Goal: Transaction & Acquisition: Purchase product/service

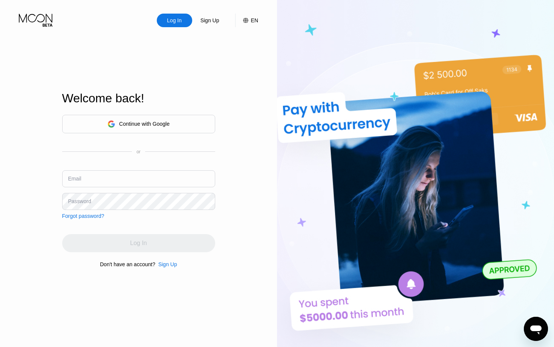
click at [126, 176] on input "text" at bounding box center [138, 178] width 153 height 17
type input "[EMAIL_ADDRESS][DOMAIN_NAME]"
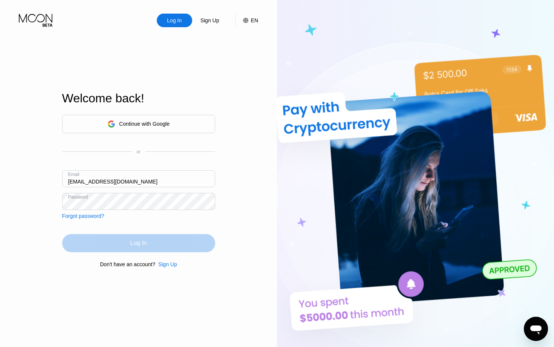
click at [138, 244] on div "Log In" at bounding box center [138, 243] width 17 height 8
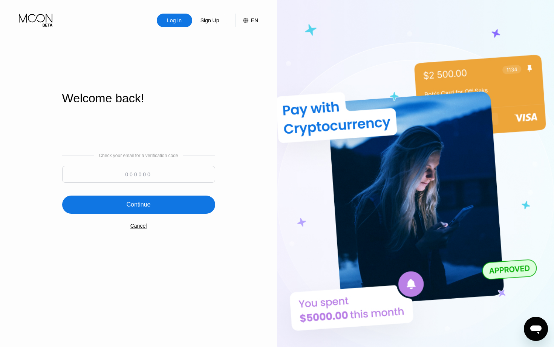
click at [144, 173] on input at bounding box center [138, 174] width 153 height 17
click at [121, 178] on input at bounding box center [138, 174] width 153 height 17
paste input "979686"
type input "979686"
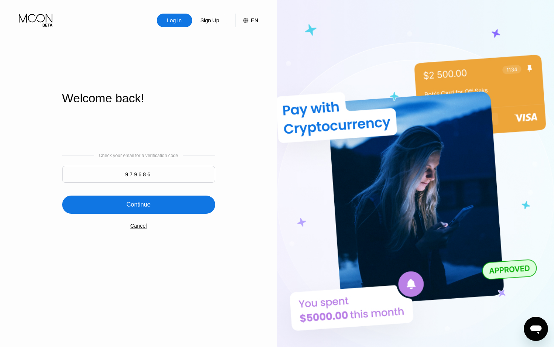
click at [150, 203] on div "Continue" at bounding box center [138, 205] width 24 height 8
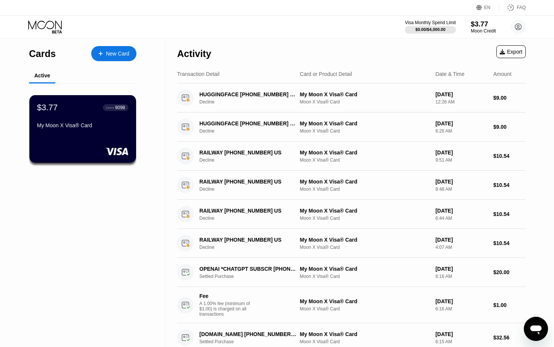
click at [477, 27] on div "$3.77" at bounding box center [483, 24] width 25 height 8
click at [476, 26] on div "$3.77" at bounding box center [483, 24] width 25 height 8
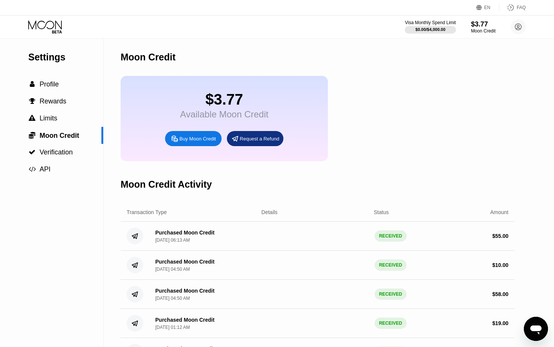
click at [207, 137] on div "Buy Moon Credit" at bounding box center [198, 138] width 37 height 6
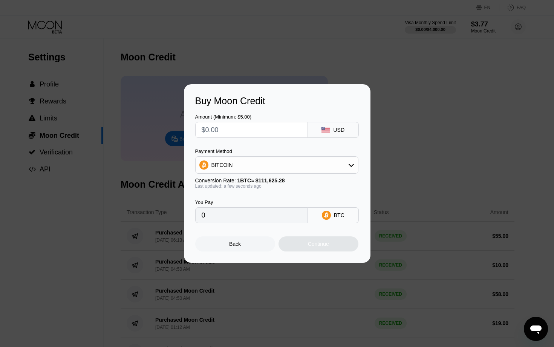
click at [278, 162] on div "BITCOIN" at bounding box center [277, 164] width 163 height 15
click at [247, 199] on span "USDT on TRON" at bounding box center [232, 202] width 38 height 6
type input "0.00"
click at [274, 190] on div "You Pay 0.00 USDT TRC-20" at bounding box center [277, 206] width 164 height 34
click at [253, 126] on input "text" at bounding box center [252, 129] width 100 height 15
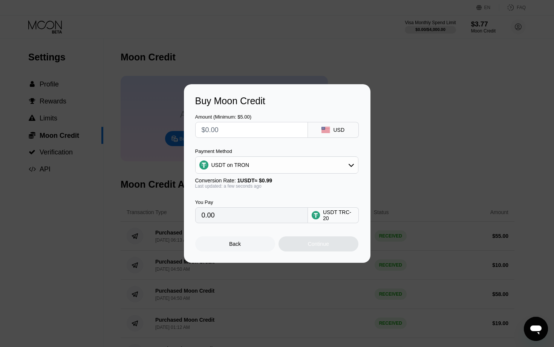
type input "$8"
type input "8.08"
type input "$8"
click at [312, 242] on div "Continue" at bounding box center [318, 244] width 21 height 6
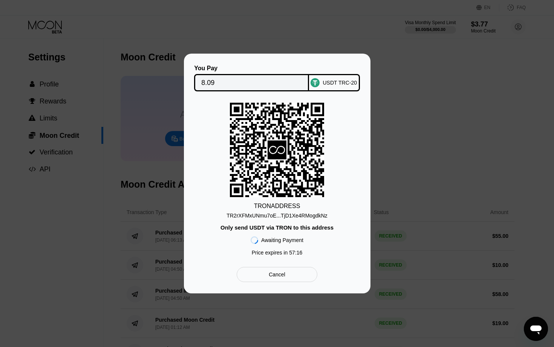
click at [310, 215] on div "TR2rXFMxUNmu7oE...TjD1Xe4RMogdkNz" at bounding box center [277, 215] width 101 height 6
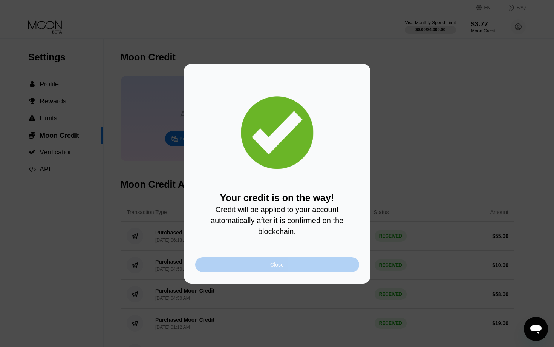
click at [283, 266] on div "Close" at bounding box center [277, 264] width 14 height 6
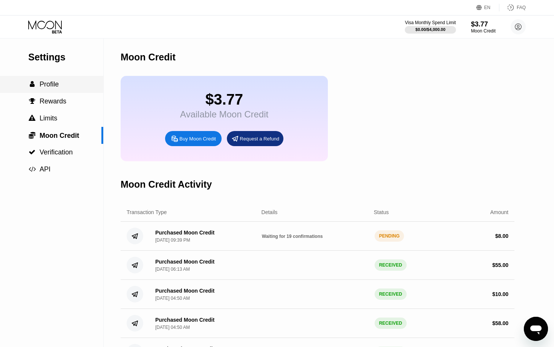
click at [73, 87] on div " Profile" at bounding box center [51, 84] width 103 height 8
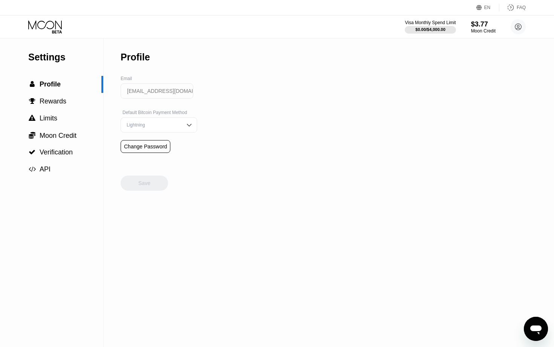
click at [41, 24] on icon at bounding box center [45, 26] width 35 height 13
